Goal: Task Accomplishment & Management: Use online tool/utility

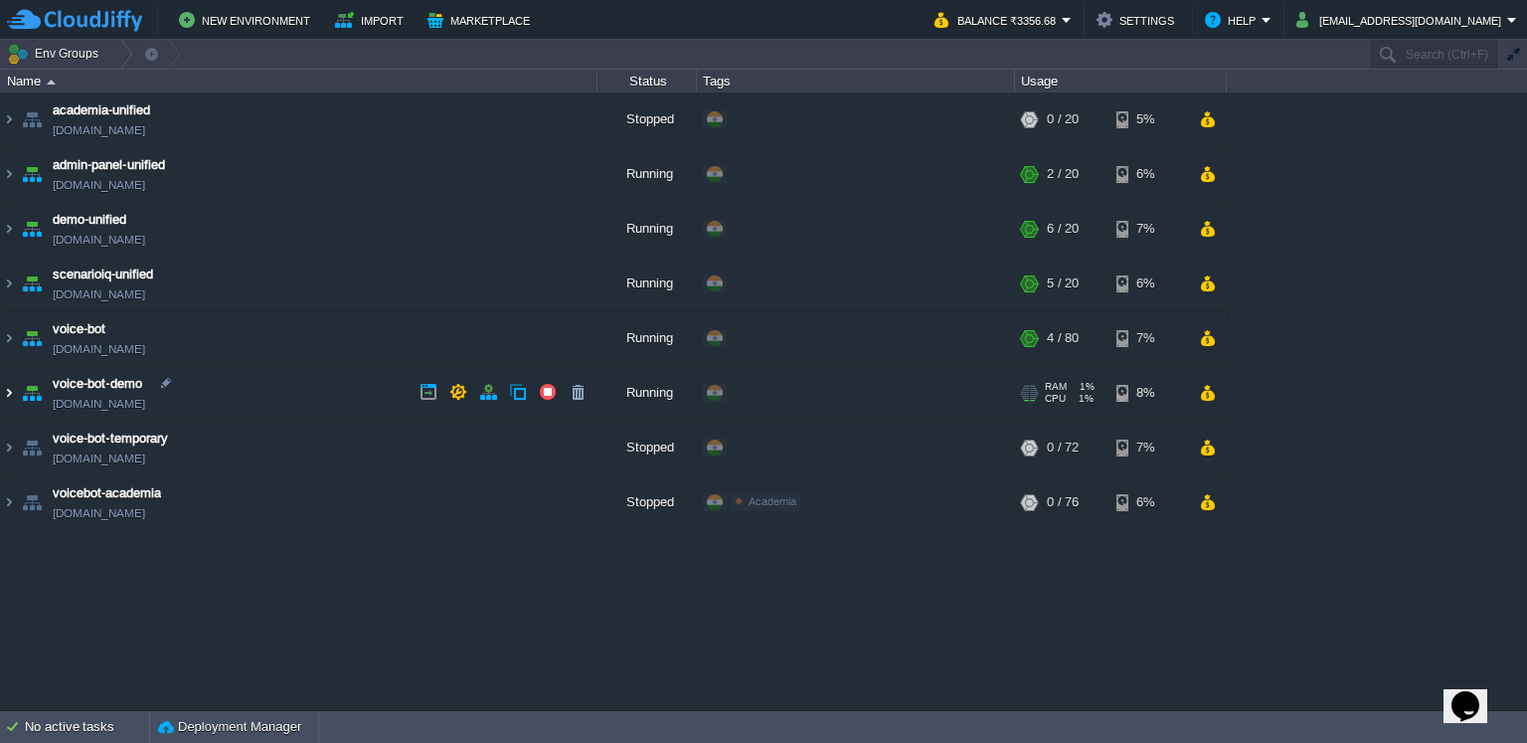
click at [12, 393] on img at bounding box center [9, 393] width 16 height 54
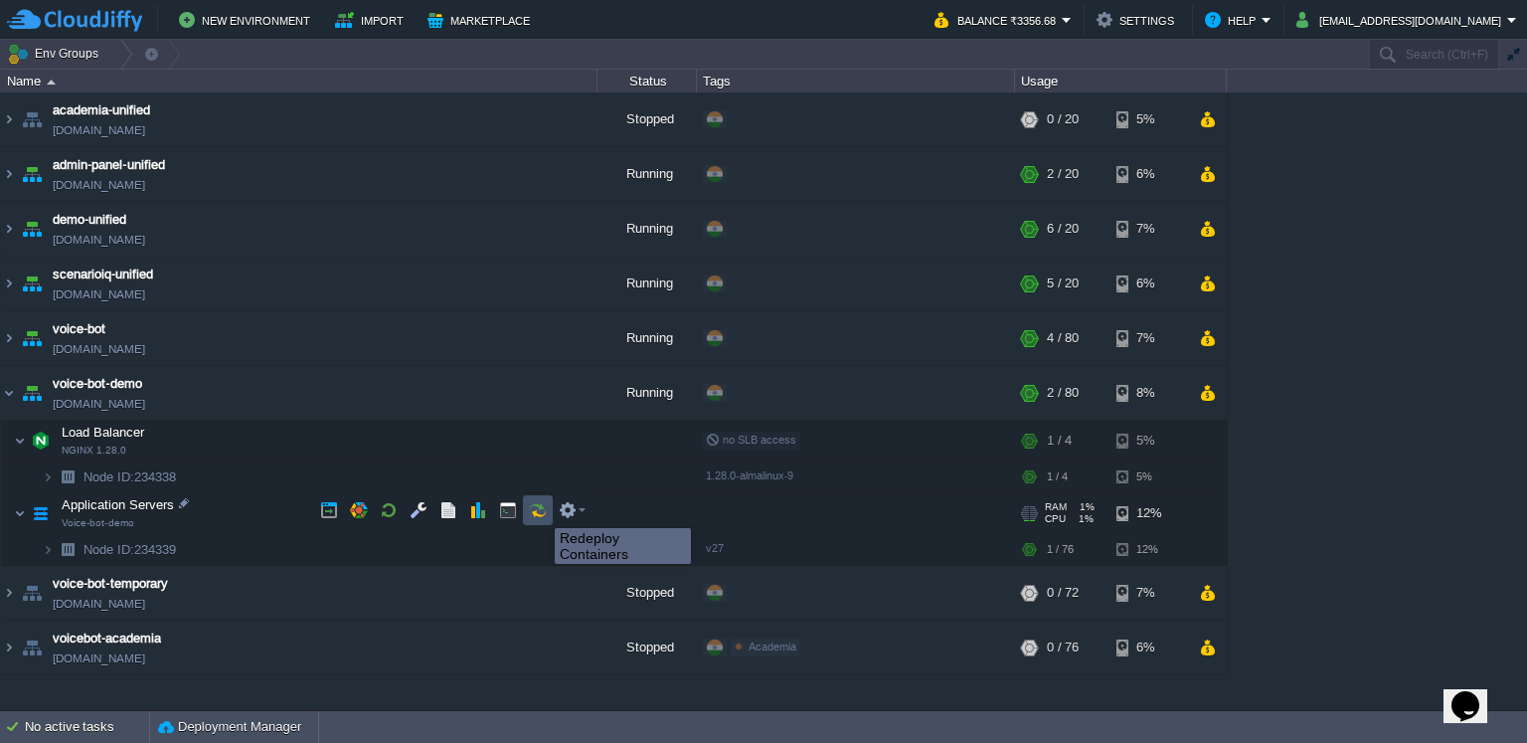
click at [540, 510] on button "button" at bounding box center [538, 510] width 18 height 18
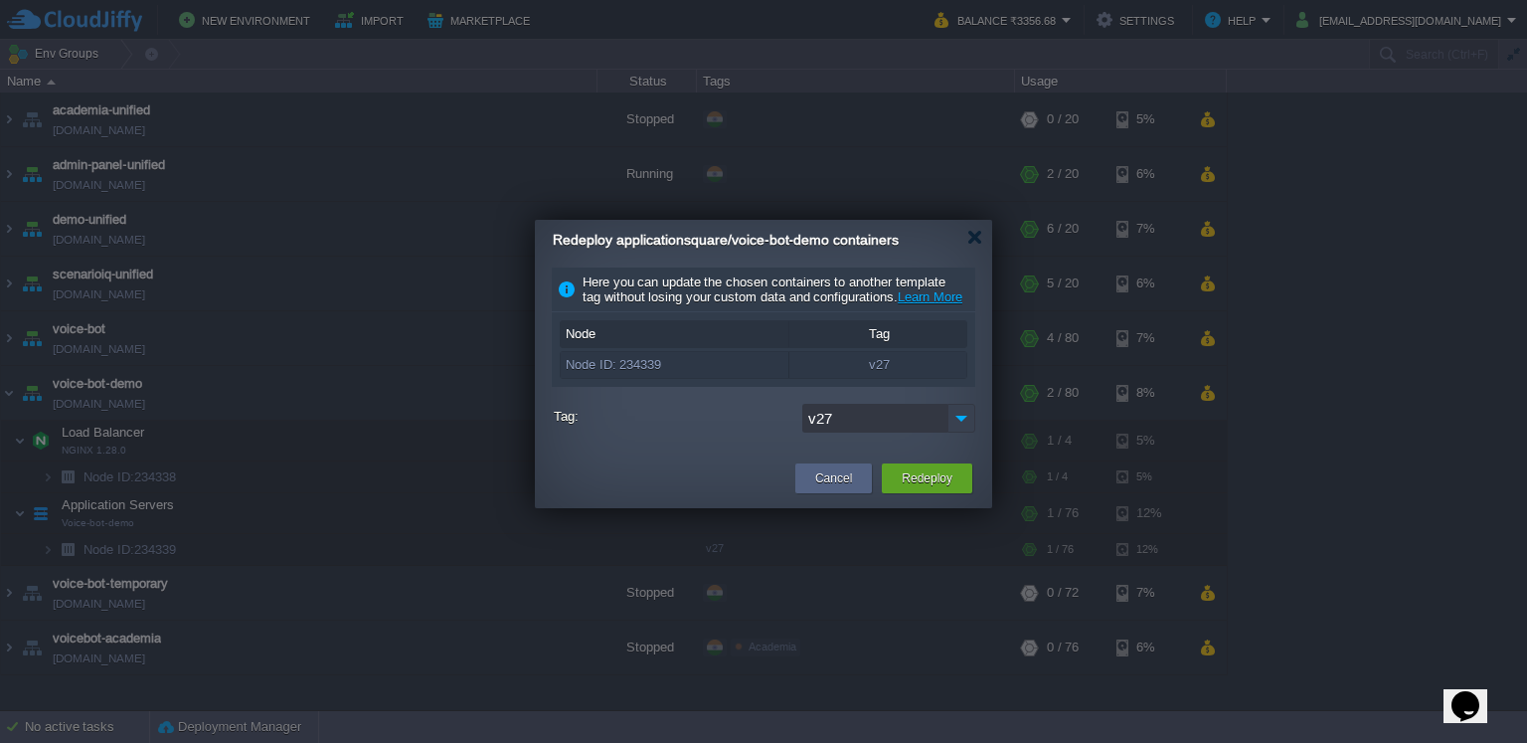
click at [960, 431] on img at bounding box center [962, 418] width 28 height 29
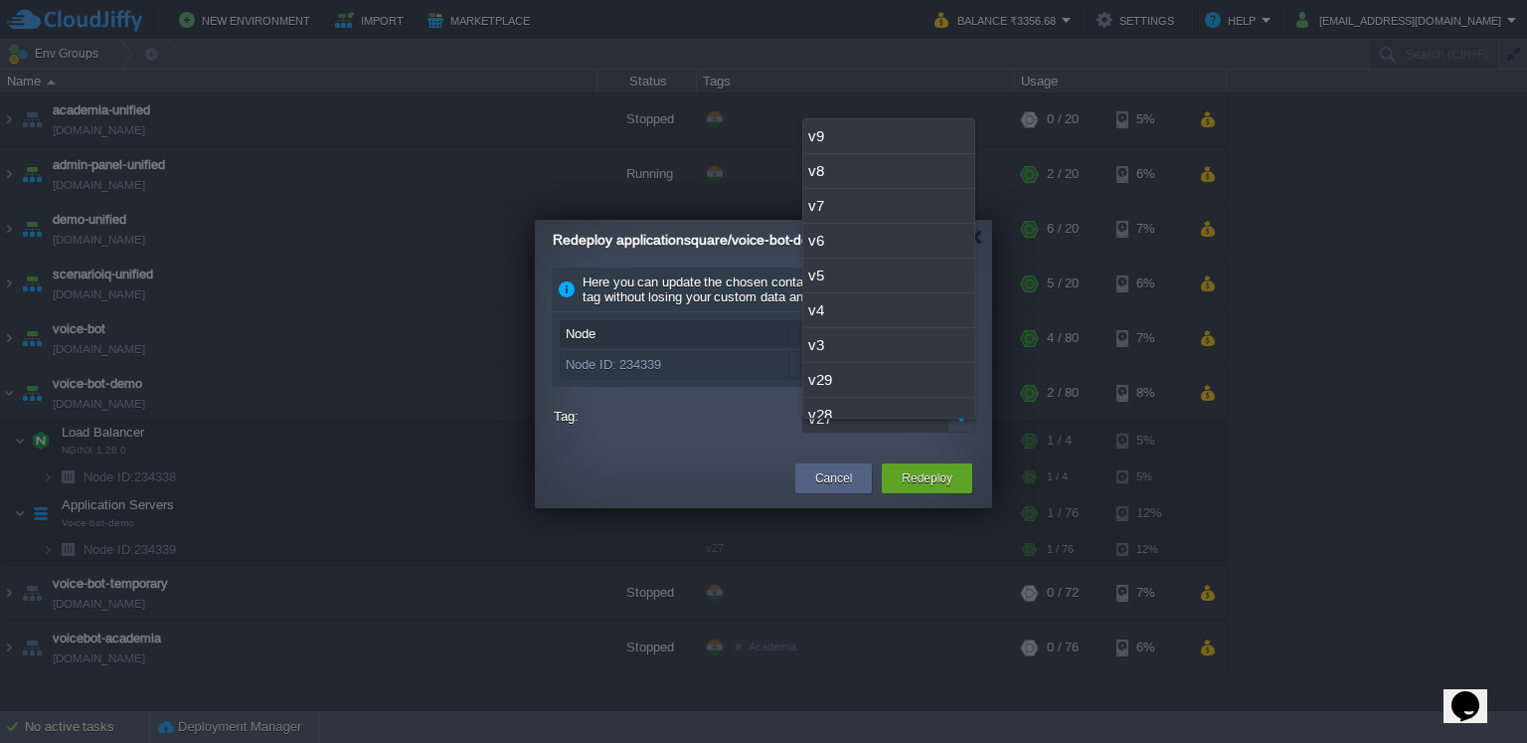
scroll to position [48, 0]
click at [881, 331] on div "v29" at bounding box center [888, 332] width 171 height 35
type input "v29"
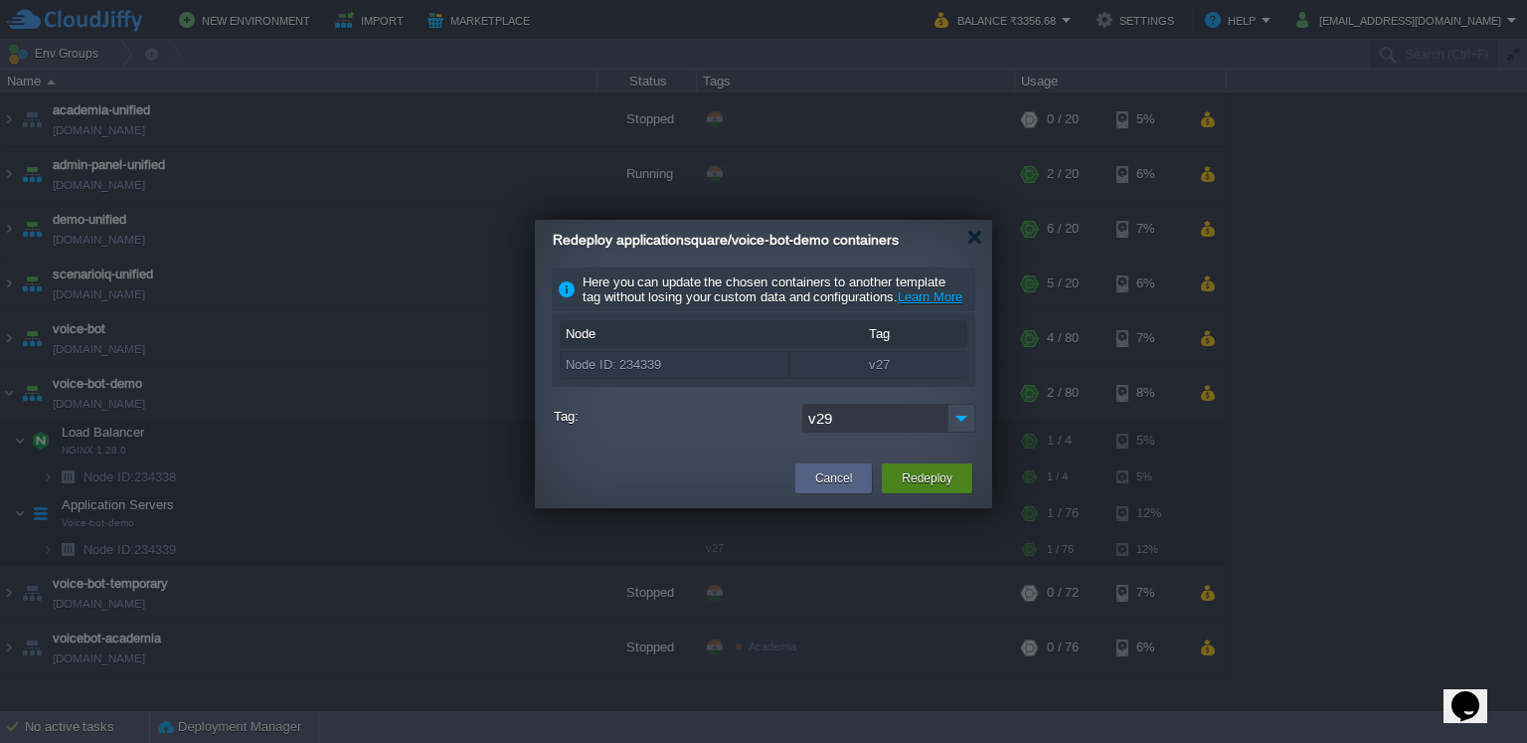
click at [918, 488] on button "Redeploy" at bounding box center [927, 478] width 51 height 20
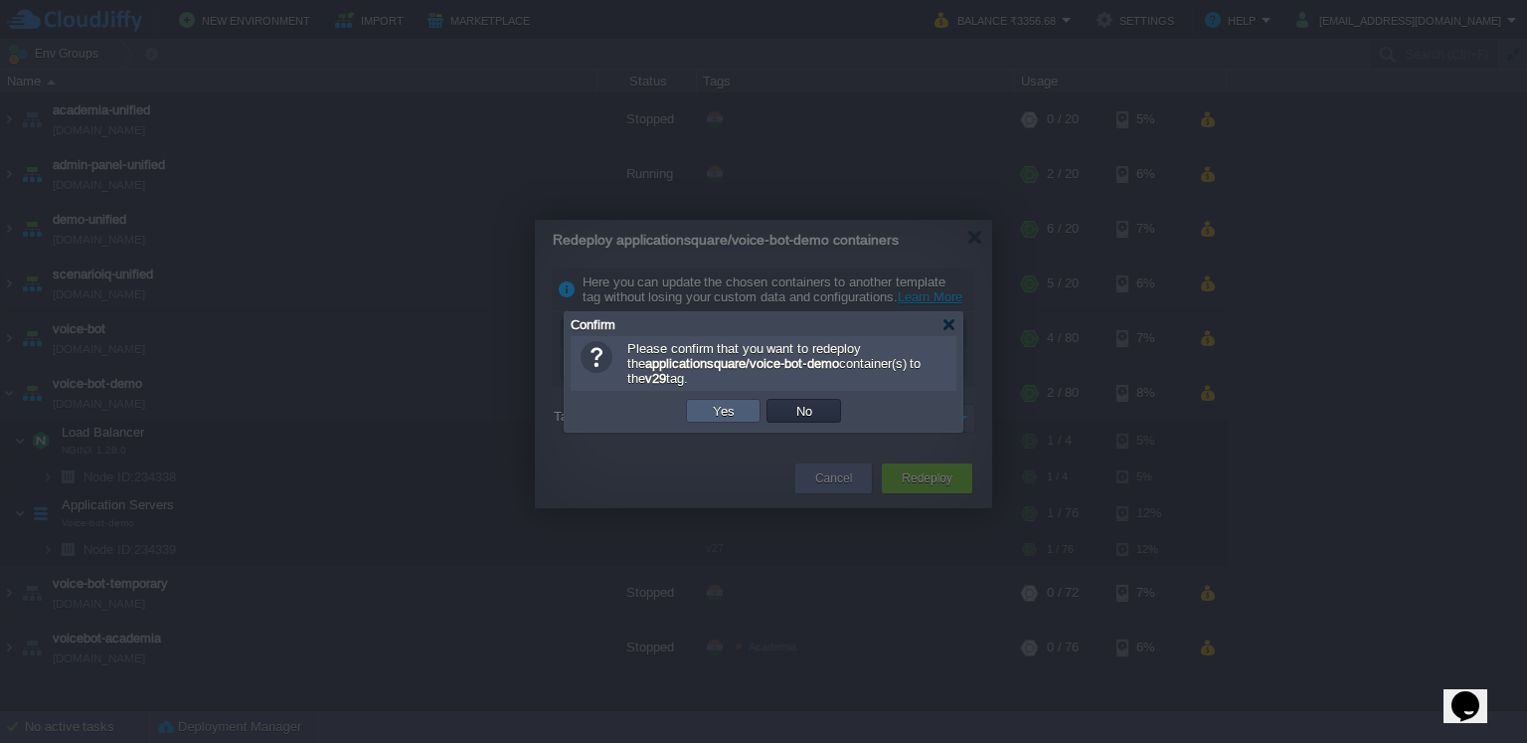
click at [719, 410] on button "Yes" at bounding box center [724, 411] width 34 height 18
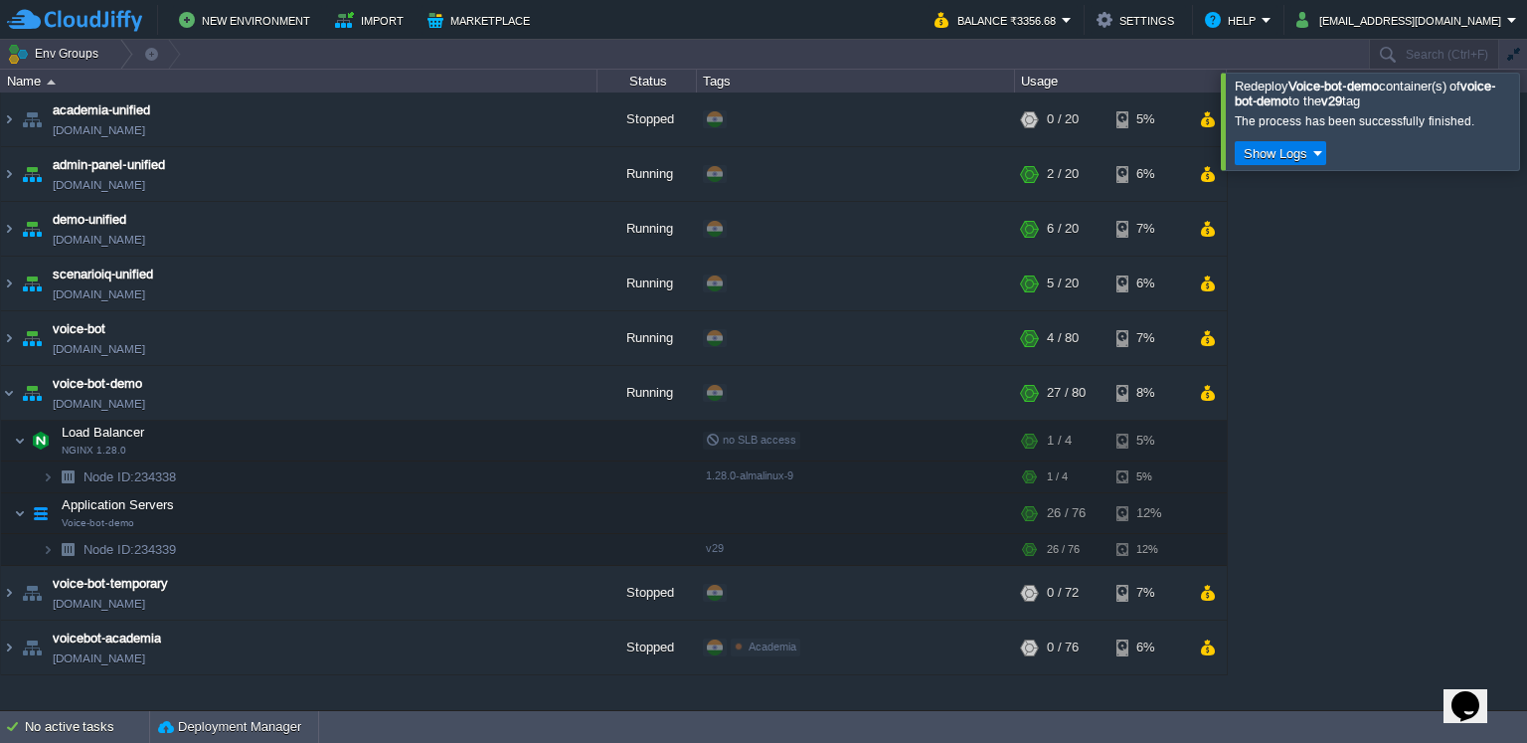
click at [1368, 347] on div "academia-unified [DOMAIN_NAME] Stopped + Add to Env Group RAM 0% CPU 0% 0 / 20 …" at bounding box center [763, 401] width 1527 height 618
click at [145, 405] on link "[DOMAIN_NAME]" at bounding box center [99, 404] width 92 height 20
